Goal: Information Seeking & Learning: Learn about a topic

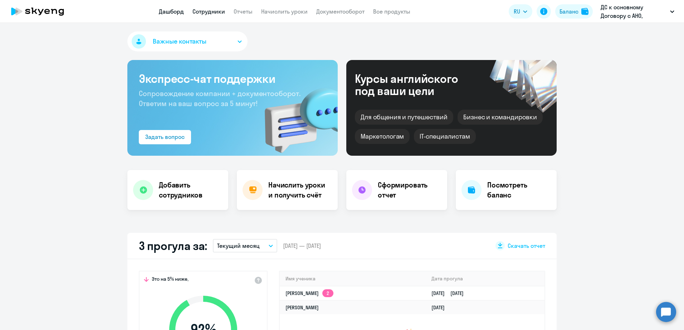
click at [202, 9] on link "Сотрудники" at bounding box center [208, 11] width 33 height 7
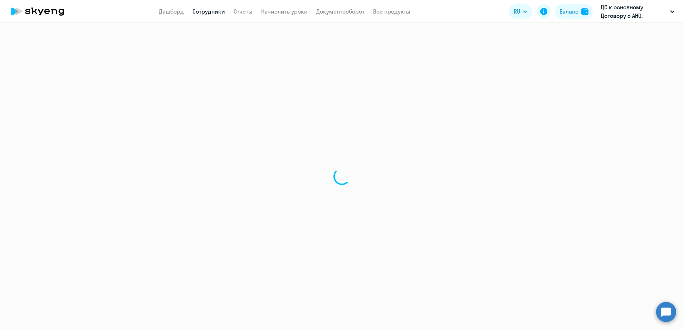
select select "30"
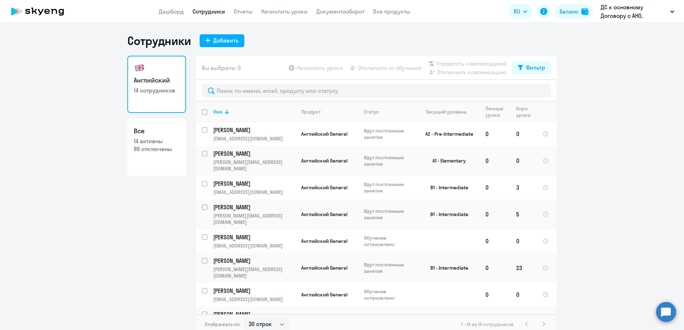
click at [158, 144] on p "14 активны" at bounding box center [157, 141] width 46 height 8
select select "30"
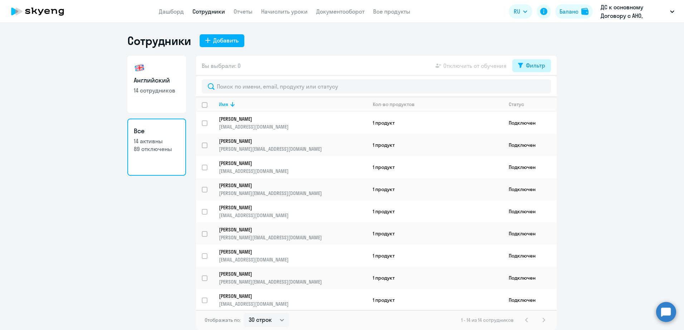
click at [533, 67] on div "Фильтр" at bounding box center [535, 65] width 19 height 9
click at [540, 92] on span at bounding box center [539, 88] width 12 height 7
click at [533, 89] on input "checkbox" at bounding box center [532, 89] width 0 height 0
checkbox input "true"
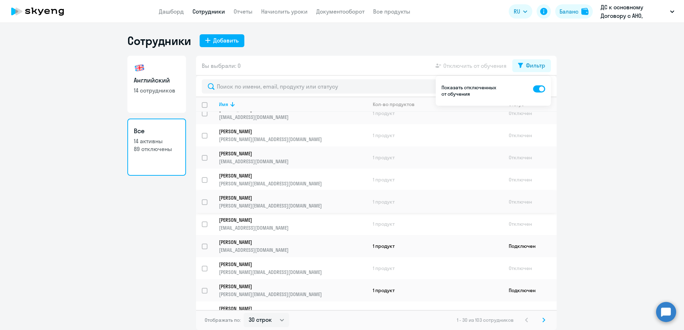
scroll to position [467, 0]
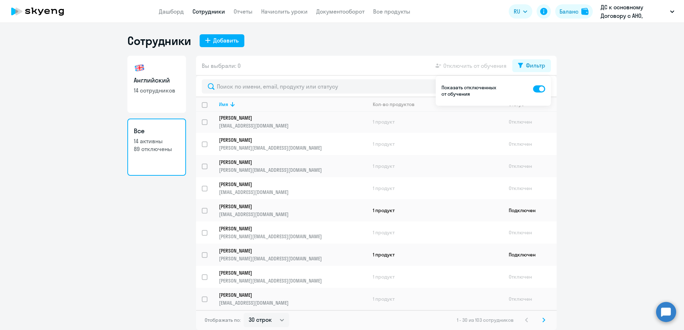
click at [538, 320] on div "1 - 30 из 103 сотрудников" at bounding box center [502, 320] width 91 height 9
click at [545, 320] on svg-icon at bounding box center [543, 320] width 9 height 9
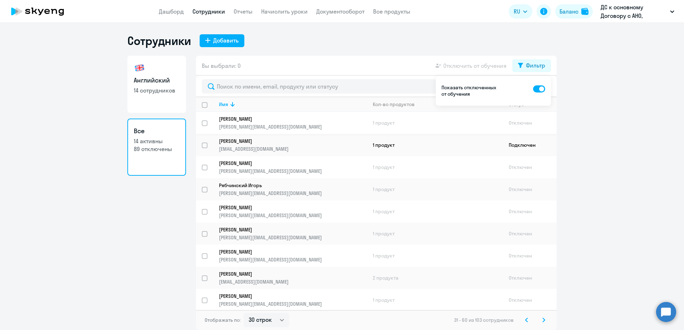
click at [257, 124] on p "[PERSON_NAME][EMAIL_ADDRESS][DOMAIN_NAME]" at bounding box center [293, 127] width 148 height 6
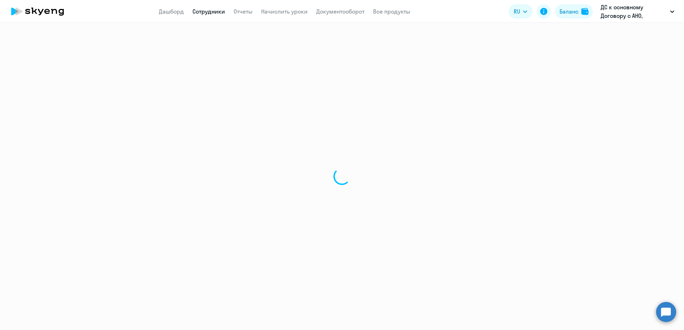
select select "english"
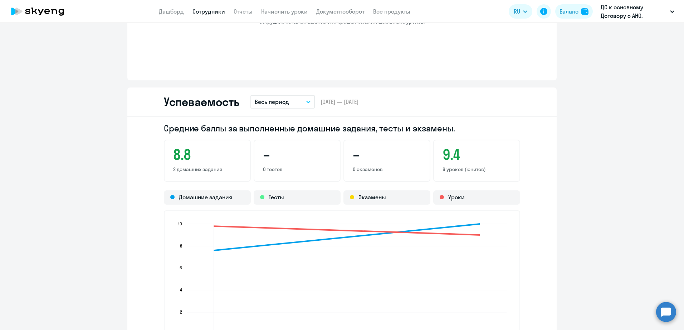
scroll to position [429, 0]
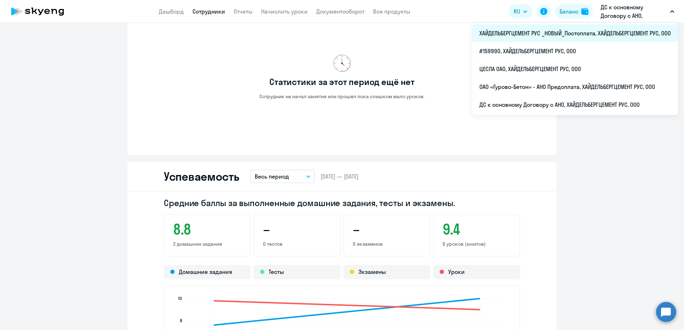
click at [601, 32] on li "ХАЙДЕЛЬБЕРГЦЕМЕНТ РУС _НОВЫЙ_Постоплата, ХАЙДЕЛЬБЕРГЦЕМЕНТ РУС, ООО" at bounding box center [575, 33] width 206 height 18
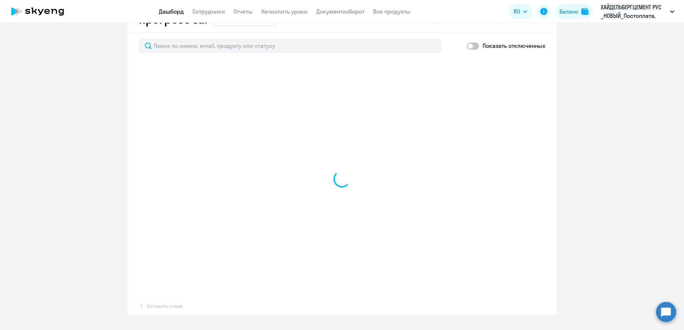
click at [218, 12] on link "Сотрудники" at bounding box center [208, 11] width 33 height 7
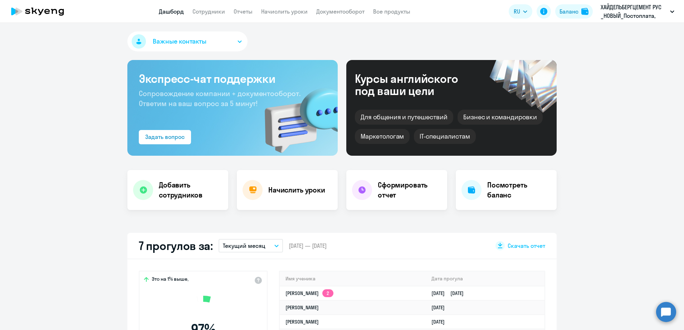
select select "30"
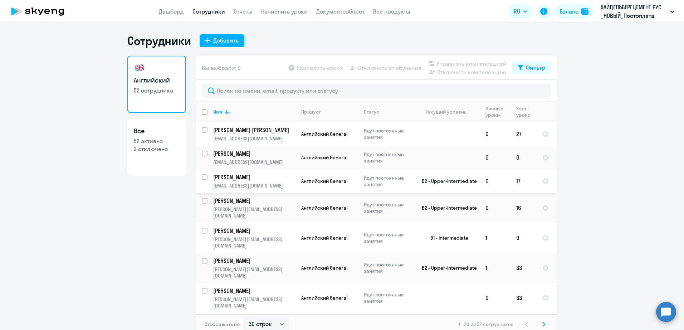
click at [249, 180] on p "[PERSON_NAME]" at bounding box center [253, 177] width 81 height 8
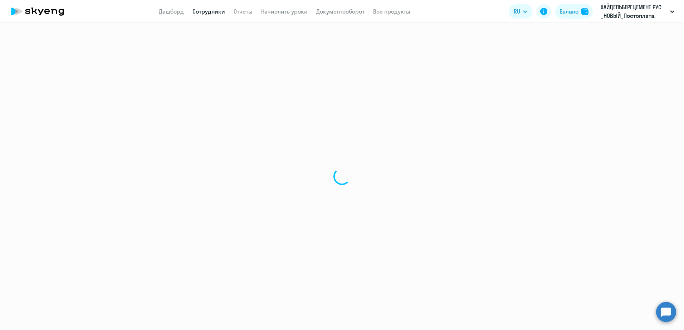
select select "english"
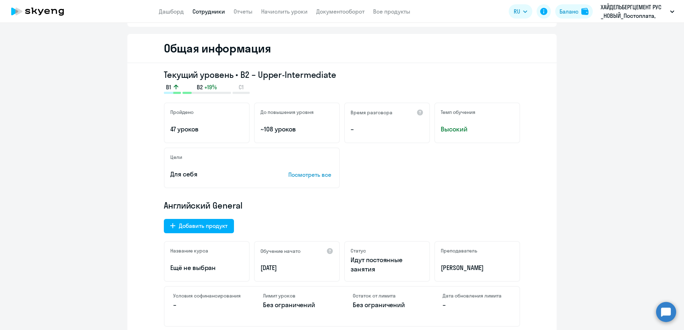
scroll to position [72, 0]
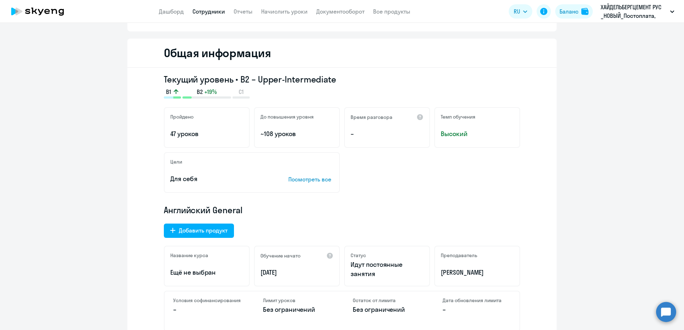
drag, startPoint x: 337, startPoint y: 80, endPoint x: 255, endPoint y: 81, distance: 82.6
click at [255, 81] on h3 "Текущий уровень • B2 – Upper-Intermediate" at bounding box center [342, 79] width 356 height 11
copy h3 "Upper-Intermediate"
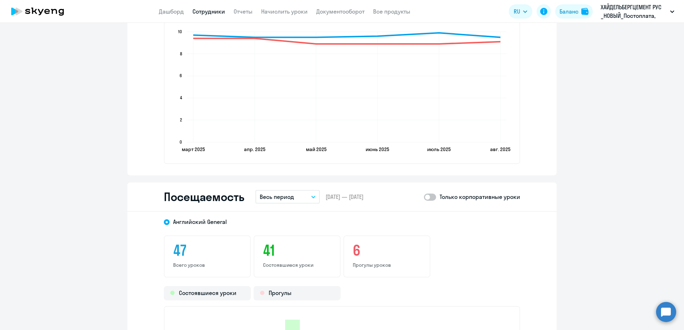
scroll to position [787, 0]
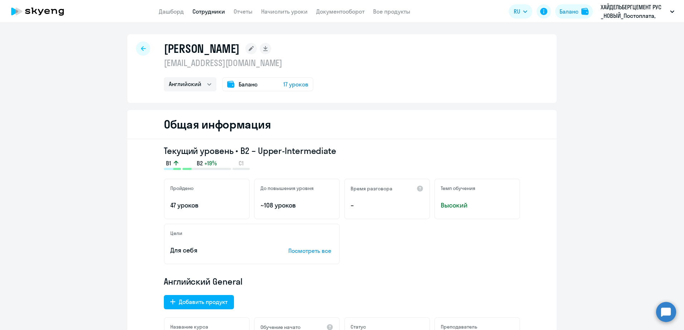
select select "30"
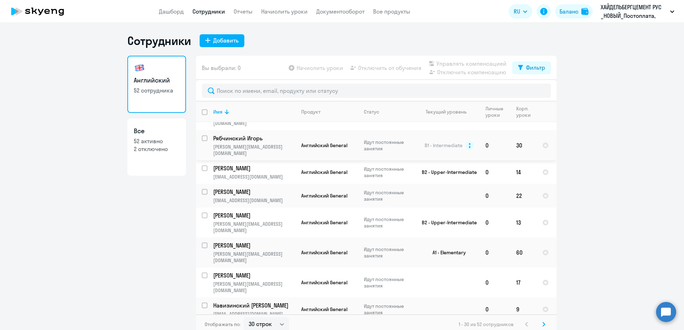
scroll to position [465, 0]
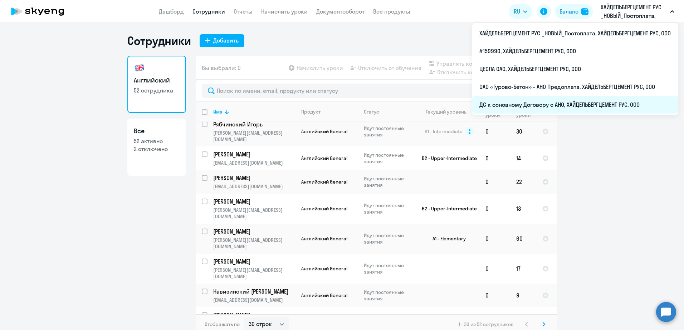
click at [577, 102] on li "ДС к основному Договору с АНО, ХАЙДЕЛЬБЕРГЦЕМЕНТ РУС, ООО" at bounding box center [575, 105] width 206 height 18
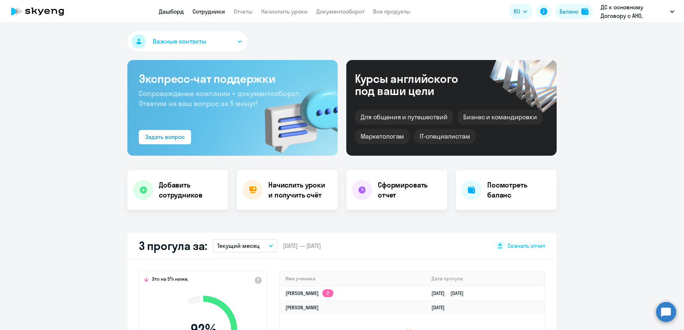
click at [203, 13] on link "Сотрудники" at bounding box center [208, 11] width 33 height 7
select select "30"
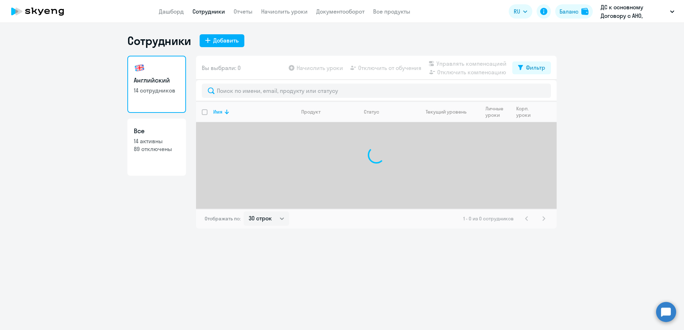
click at [156, 160] on link "Все 14 активны 89 отключены" at bounding box center [156, 147] width 59 height 57
select select "30"
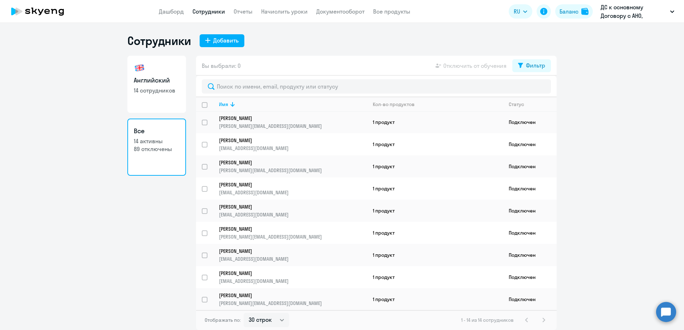
scroll to position [112, 0]
click at [526, 62] on div "Фильтр" at bounding box center [535, 65] width 19 height 9
click at [540, 91] on span at bounding box center [539, 88] width 12 height 7
click at [533, 89] on input "checkbox" at bounding box center [532, 89] width 0 height 0
checkbox input "true"
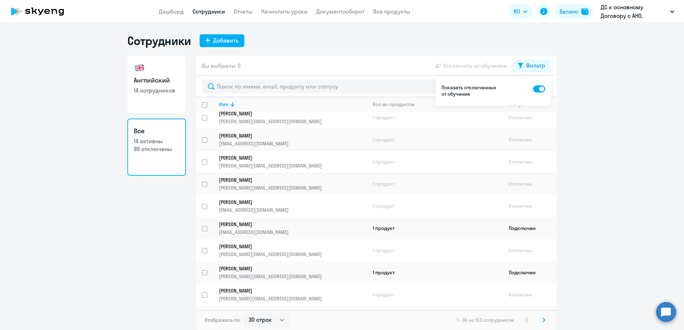
scroll to position [467, 0]
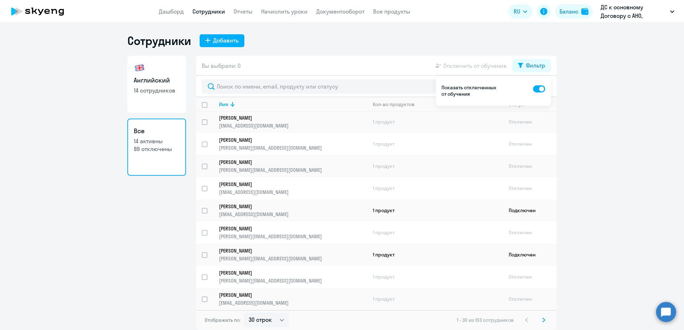
click at [539, 320] on div "1 - 30 из 103 сотрудников" at bounding box center [502, 320] width 91 height 9
click at [540, 319] on svg-icon at bounding box center [543, 320] width 9 height 9
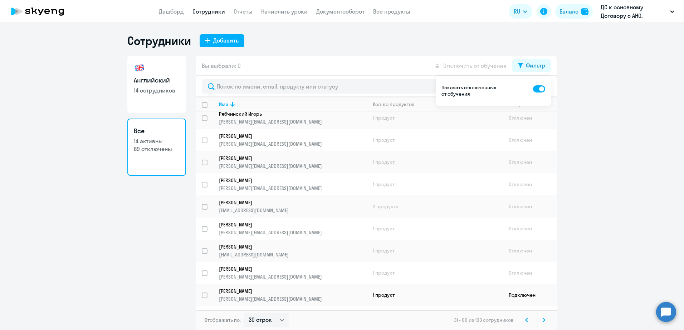
click at [353, 329] on div "Отображать по: 30 строк 50 строк 100 строк 31 - 60 из 103 сотрудников" at bounding box center [376, 320] width 360 height 20
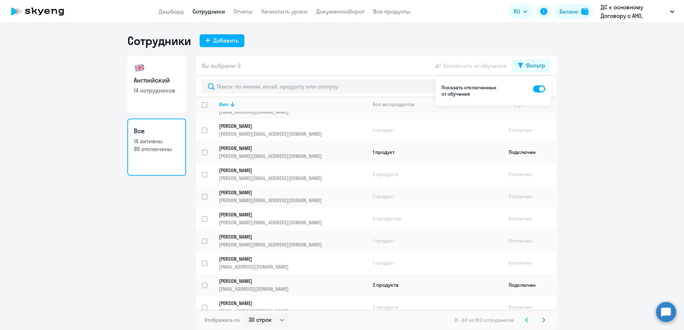
click at [541, 321] on svg-icon at bounding box center [543, 320] width 9 height 9
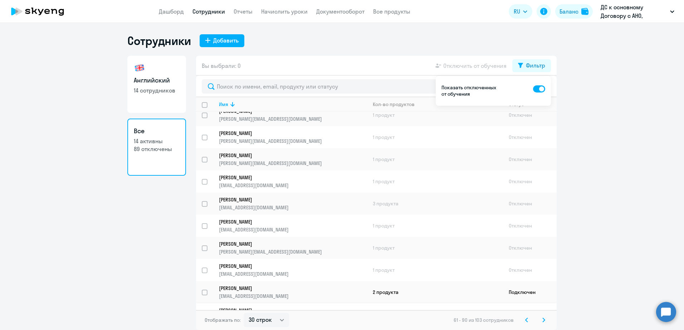
scroll to position [467, 0]
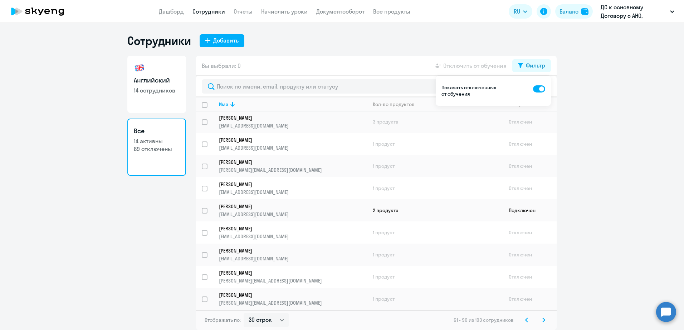
click at [544, 320] on icon at bounding box center [543, 320] width 2 height 4
click at [526, 321] on icon at bounding box center [526, 320] width 2 height 4
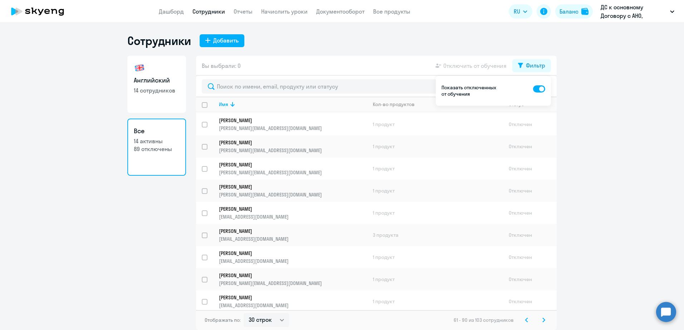
scroll to position [467, 0]
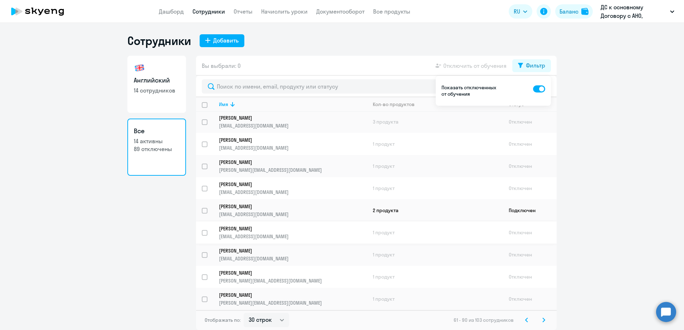
click at [298, 231] on p "[PERSON_NAME]" at bounding box center [288, 229] width 138 height 6
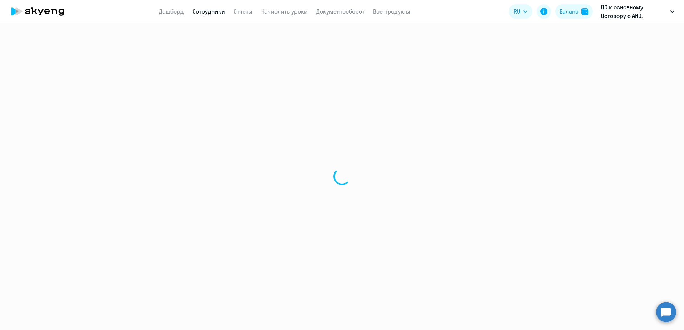
select select "english"
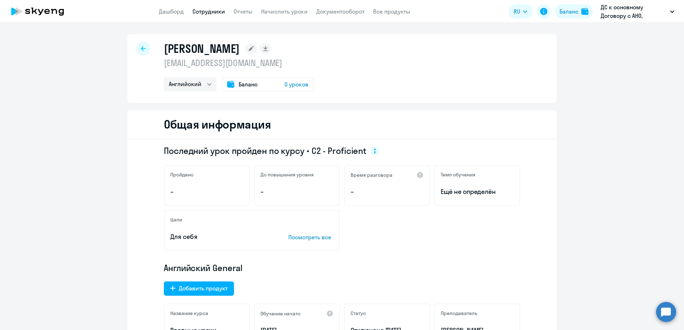
select select "30"
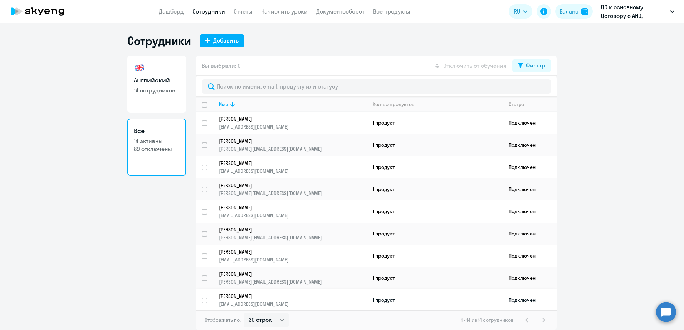
scroll to position [112, 0]
